Goal: Transaction & Acquisition: Purchase product/service

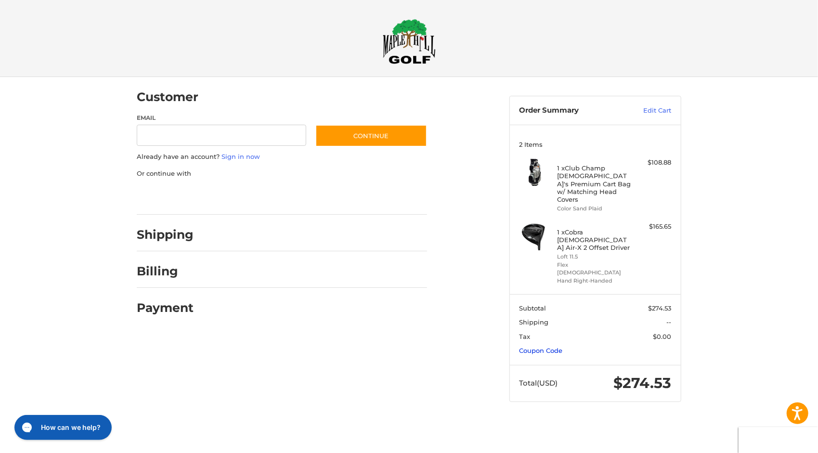
click at [541, 347] on link "Coupon Code" at bounding box center [541, 351] width 43 height 8
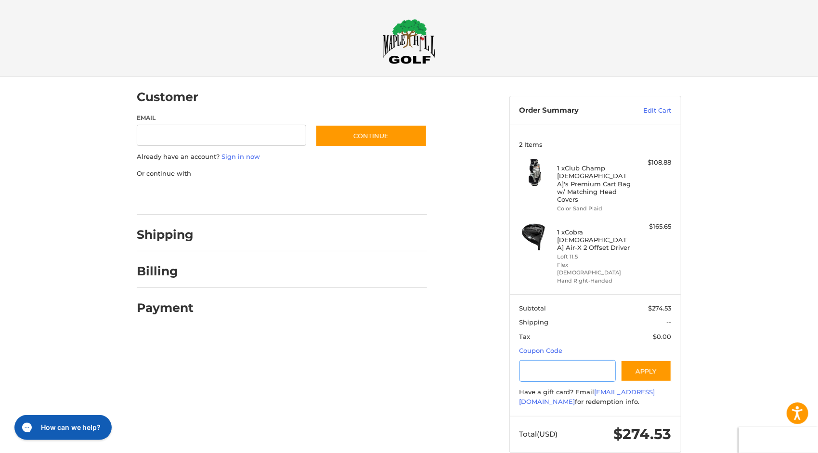
click at [535, 360] on input "Gift Certificate or Coupon Code" at bounding box center [568, 371] width 97 height 22
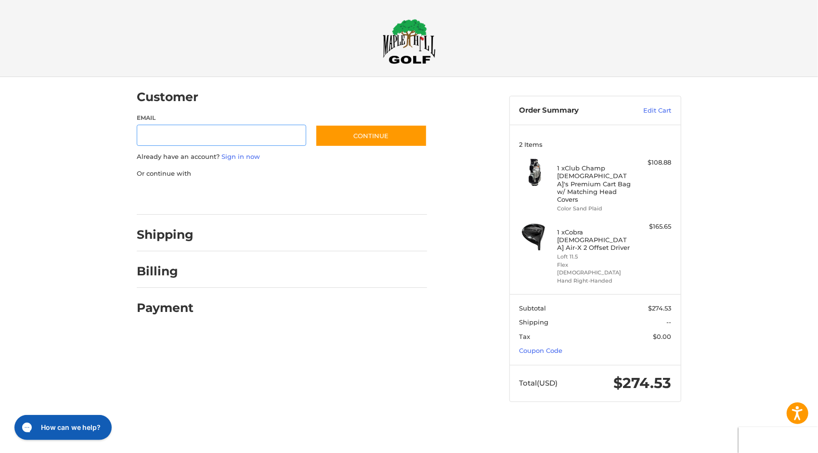
click at [0, 421] on div at bounding box center [0, 421] width 0 height 0
click at [704, 421] on div at bounding box center [409, 421] width 818 height 0
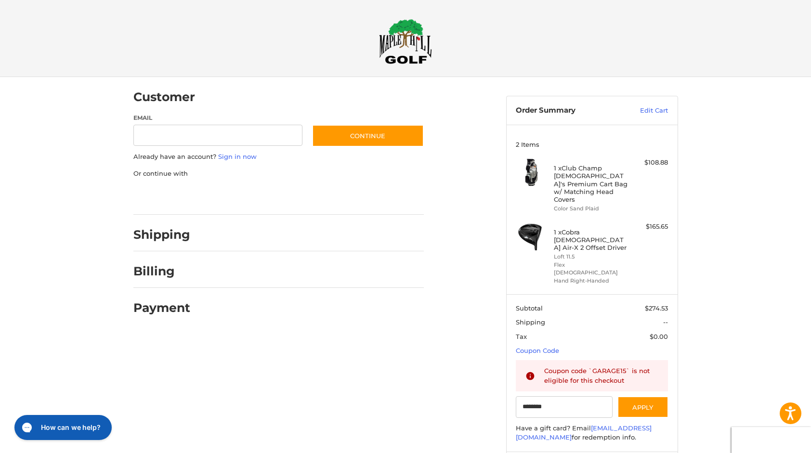
type input "********"
click at [413, 47] on img at bounding box center [405, 41] width 53 height 45
